Goal: Information Seeking & Learning: Learn about a topic

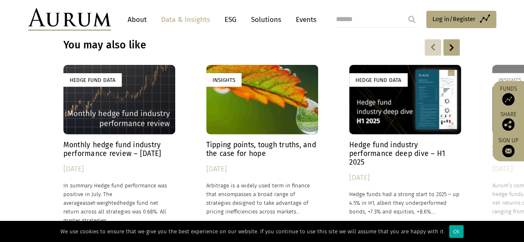
scroll to position [2606, 0]
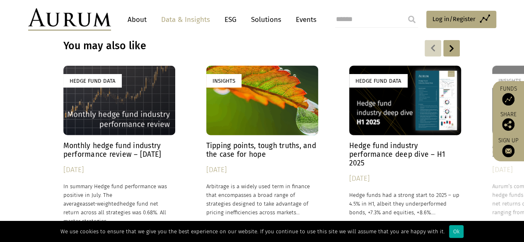
click at [83, 28] on img at bounding box center [69, 19] width 83 height 22
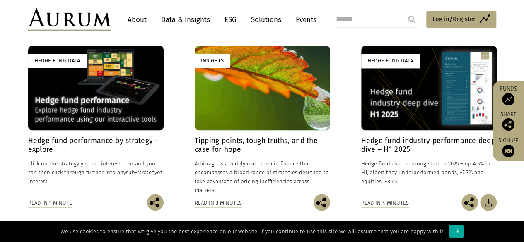
scroll to position [620, 0]
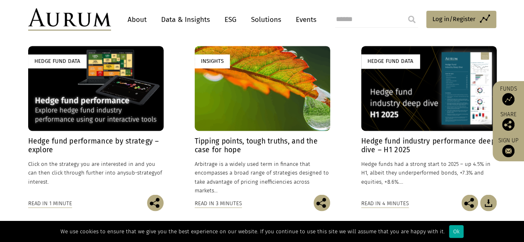
click at [91, 96] on div "Hedge Fund Data" at bounding box center [95, 88] width 135 height 84
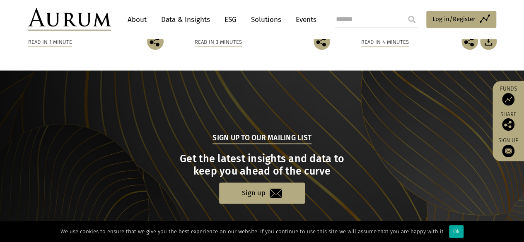
scroll to position [914, 0]
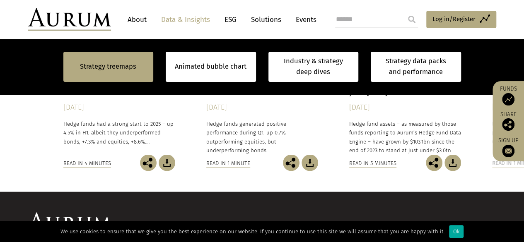
scroll to position [724, 0]
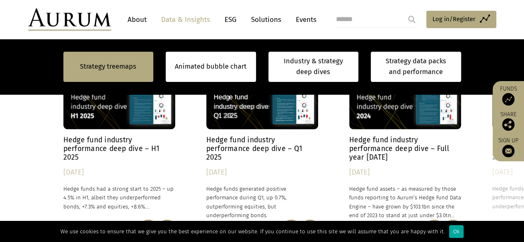
click at [115, 119] on div "Hedge Fund Data" at bounding box center [119, 94] width 112 height 70
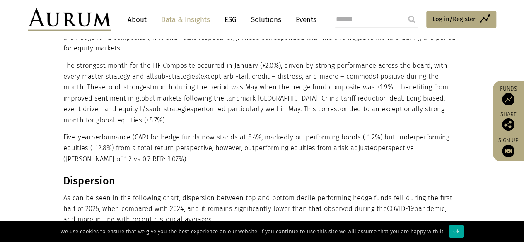
scroll to position [1239, 0]
